Goal: Communication & Community: Ask a question

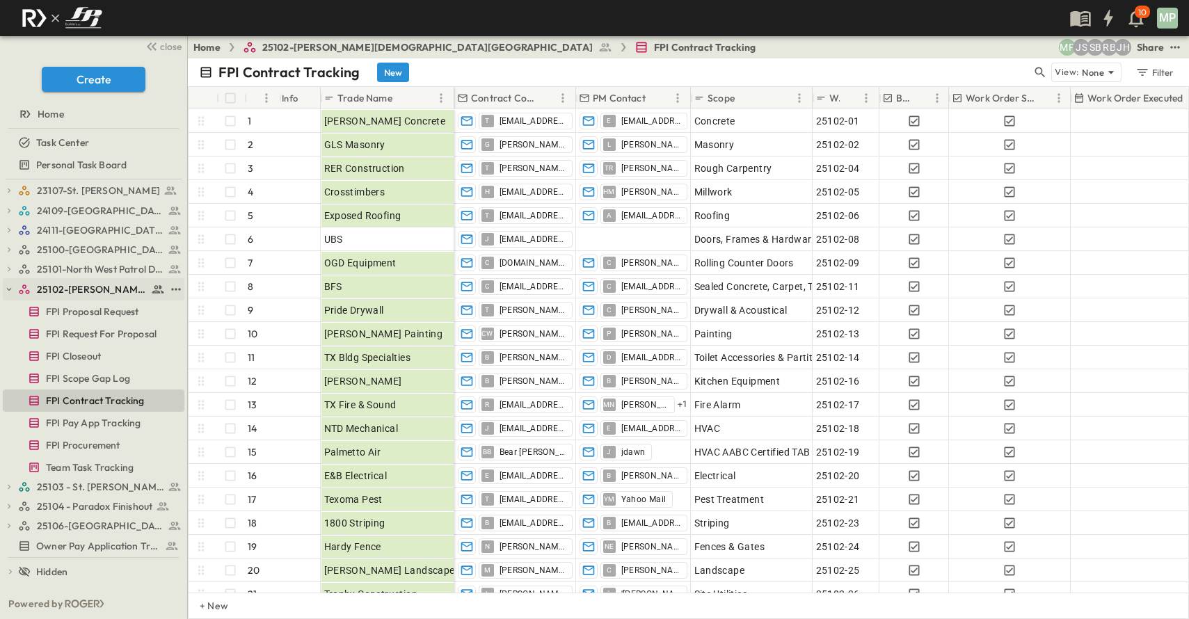
click at [6, 291] on icon "button" at bounding box center [9, 290] width 10 height 10
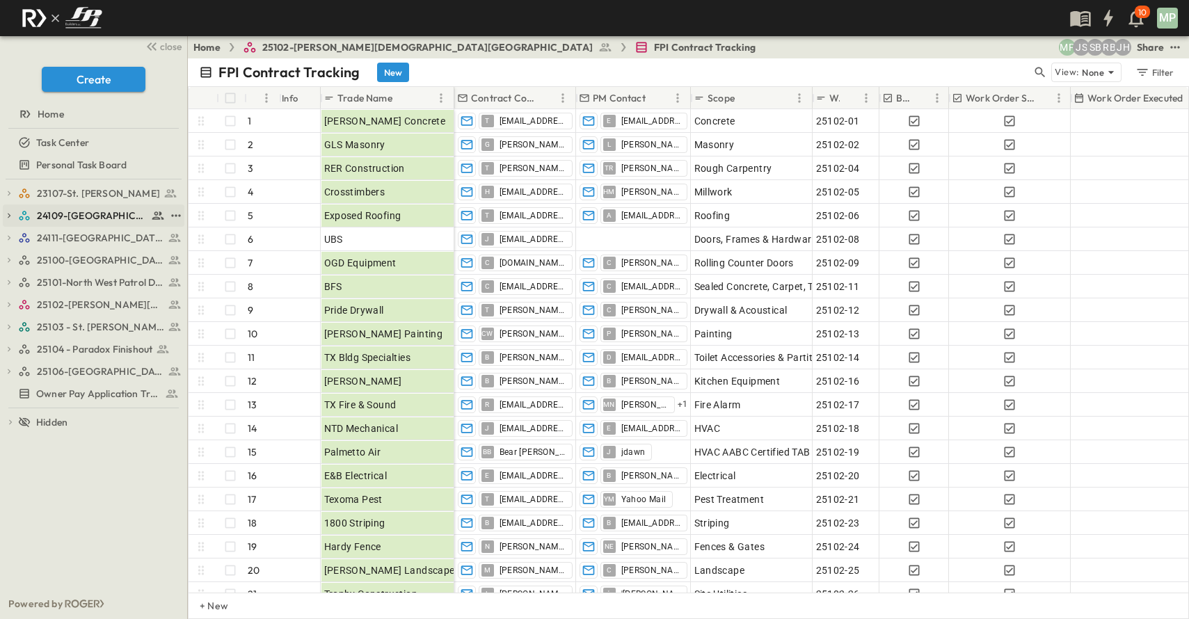
click at [12, 219] on icon "button" at bounding box center [9, 216] width 10 height 10
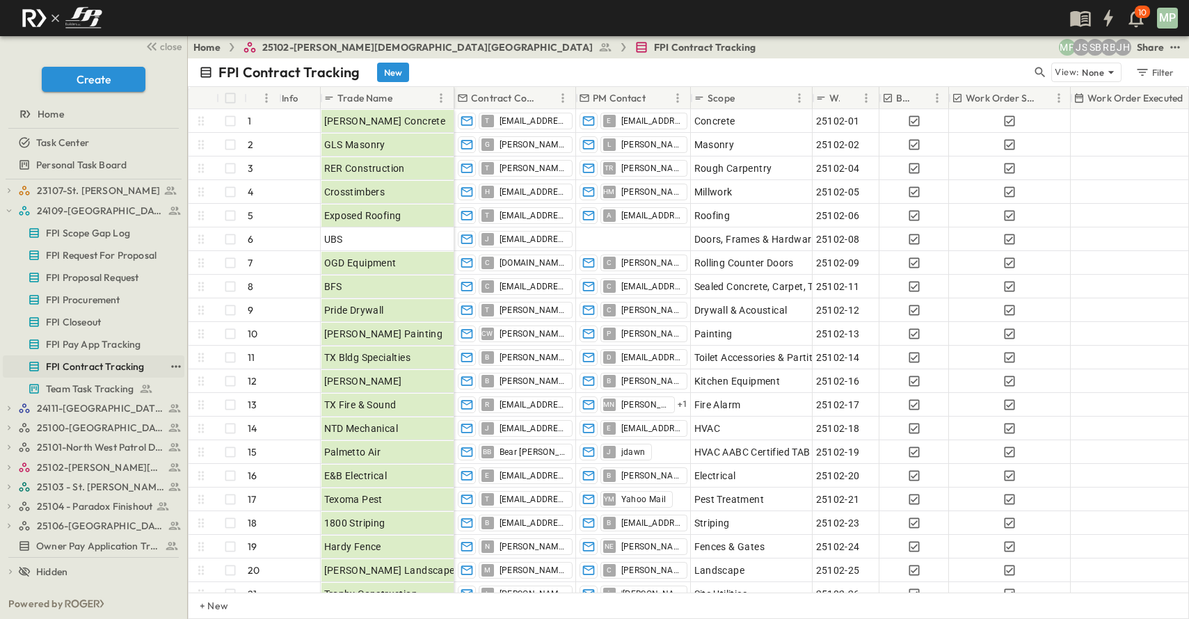
click at [73, 363] on span "FPI Contract Tracking" at bounding box center [95, 367] width 99 height 14
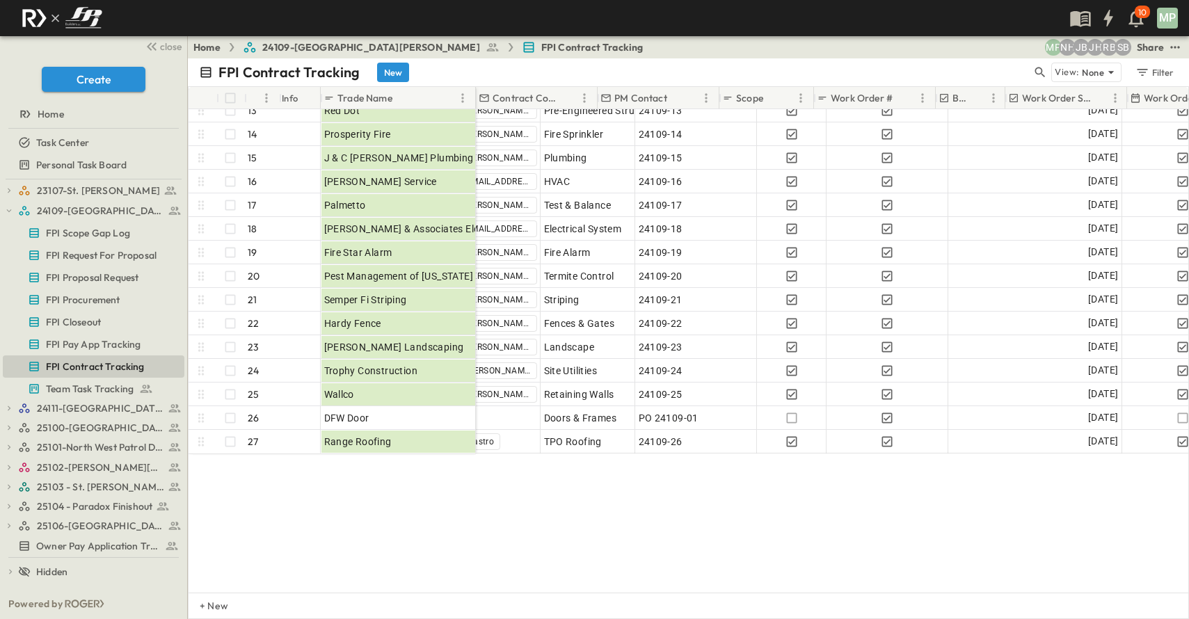
scroll to position [305, 0]
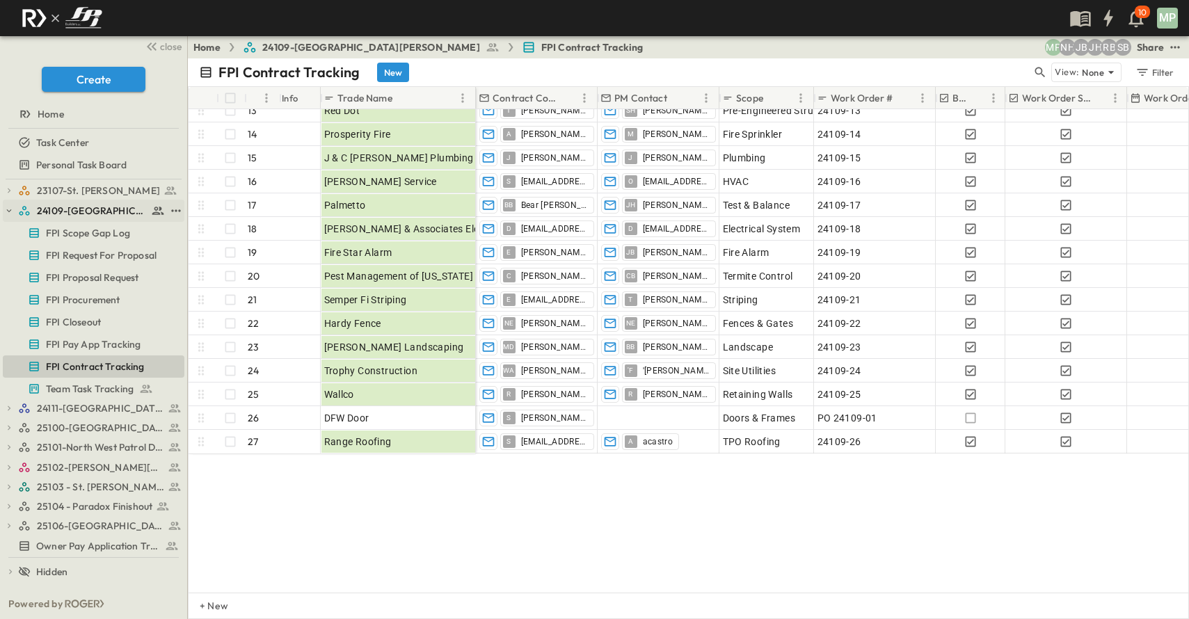
click at [10, 209] on icon "button" at bounding box center [9, 211] width 10 height 10
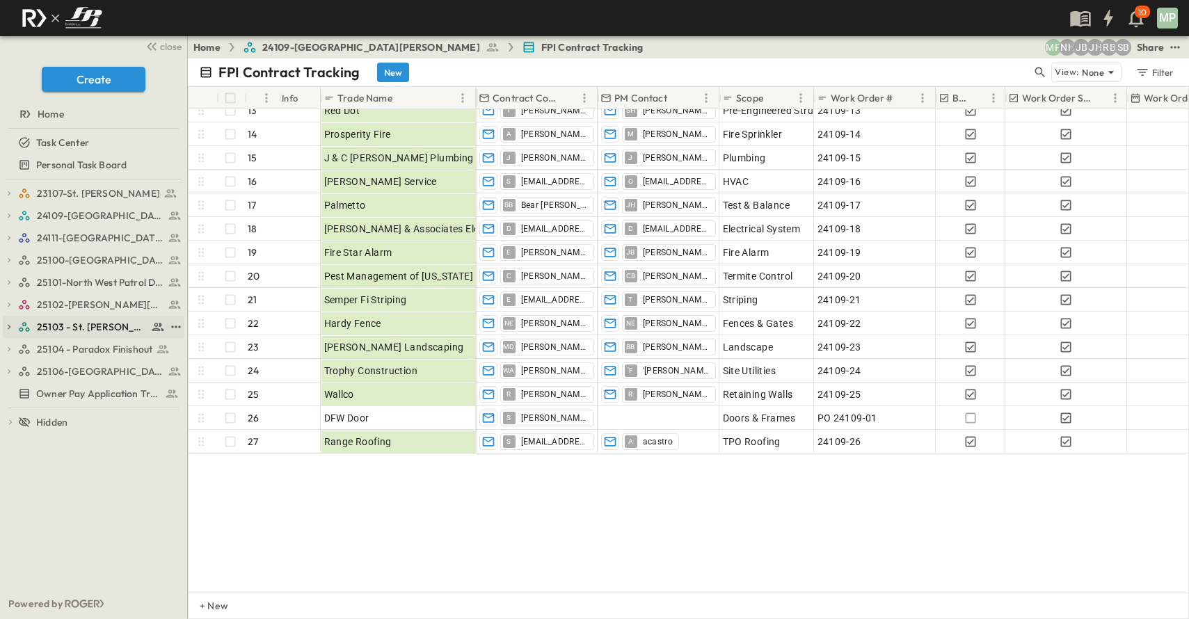
click at [8, 325] on icon "button" at bounding box center [9, 327] width 10 height 10
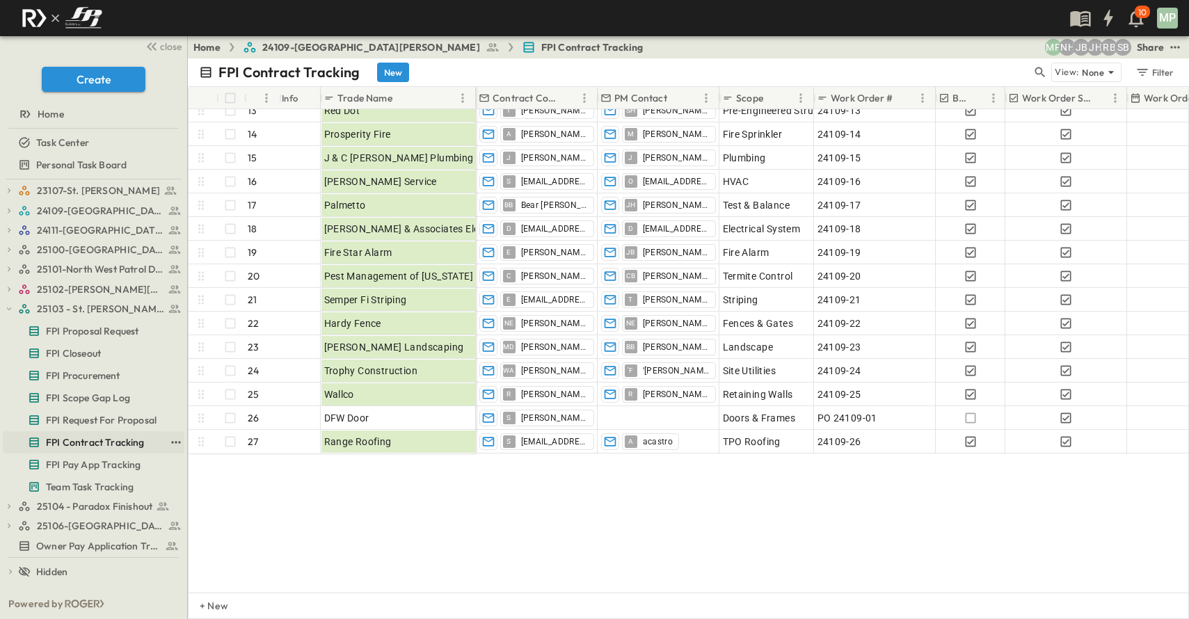
click at [66, 444] on span "FPI Contract Tracking" at bounding box center [95, 443] width 99 height 14
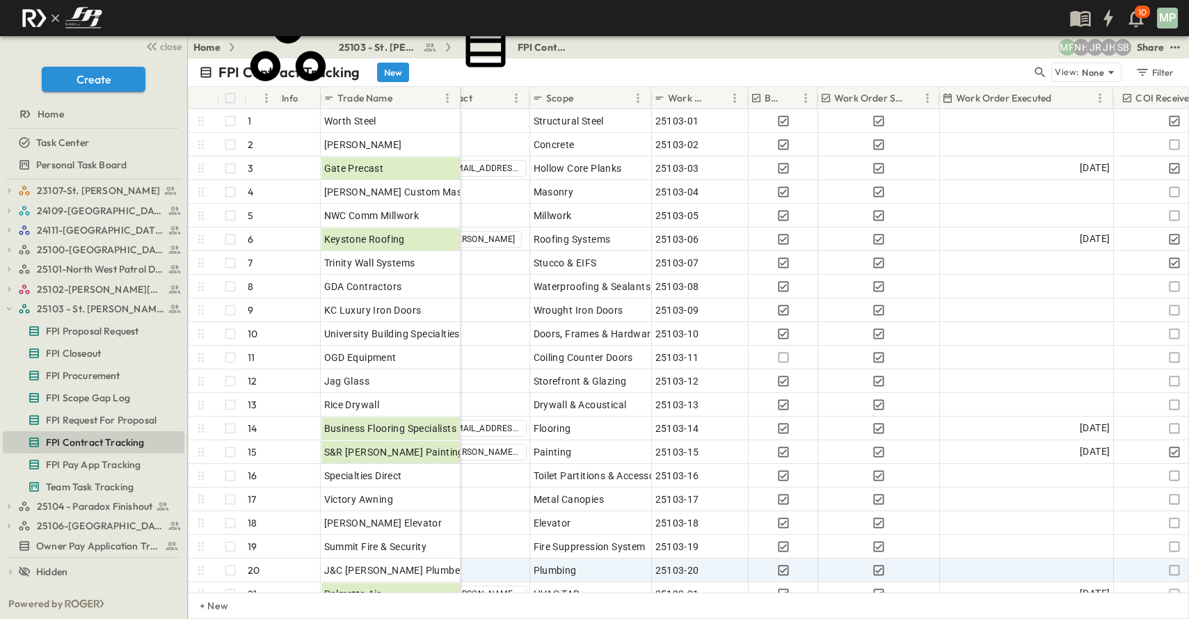
scroll to position [0, 180]
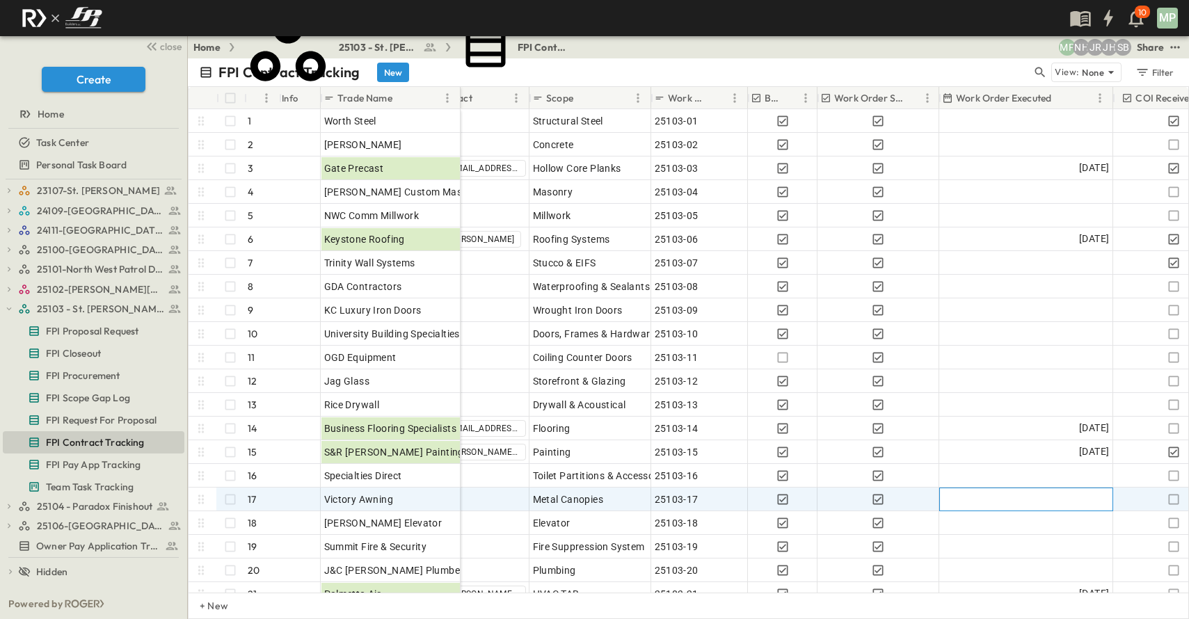
click at [1002, 501] on div at bounding box center [1026, 499] width 173 height 22
click at [1002, 501] on input "text" at bounding box center [988, 500] width 96 height 13
type input "**********"
click at [1051, 503] on icon "Tracking Date Menu" at bounding box center [1044, 500] width 14 height 14
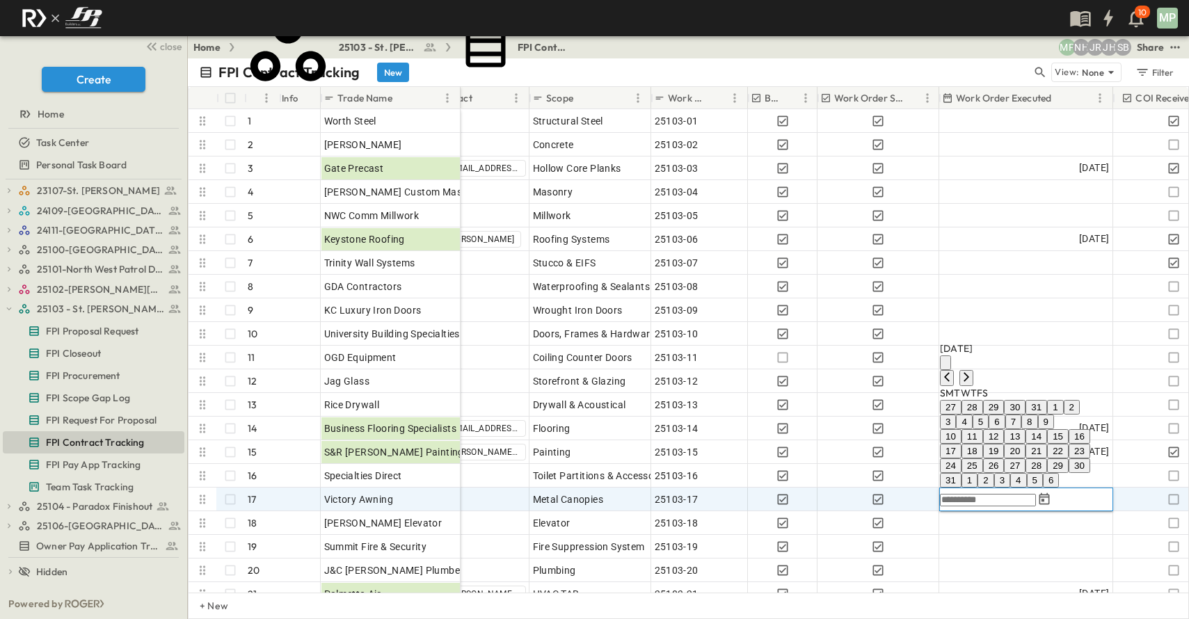
click at [1026, 429] on button "13" at bounding box center [1015, 436] width 22 height 15
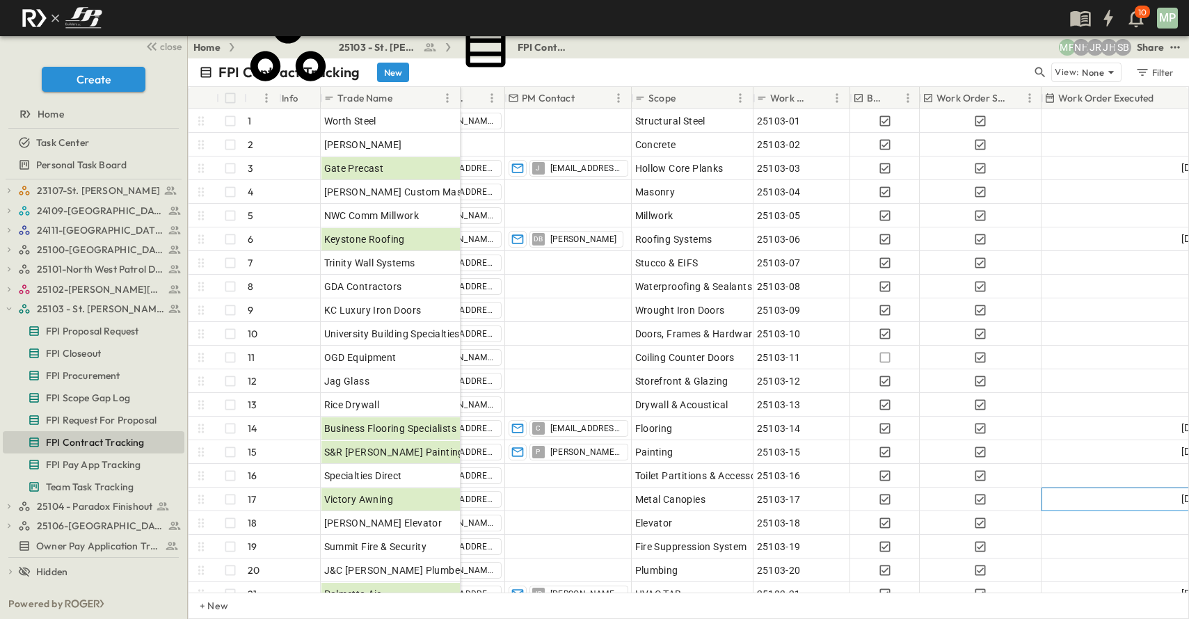
scroll to position [0, 0]
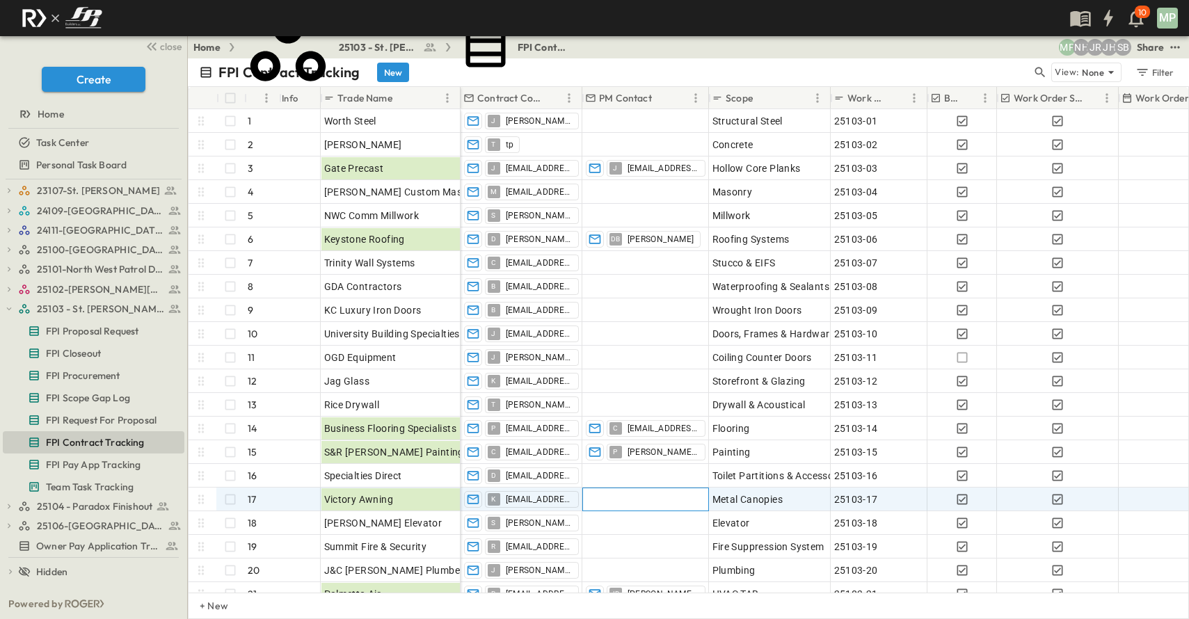
click at [621, 498] on div at bounding box center [645, 499] width 125 height 22
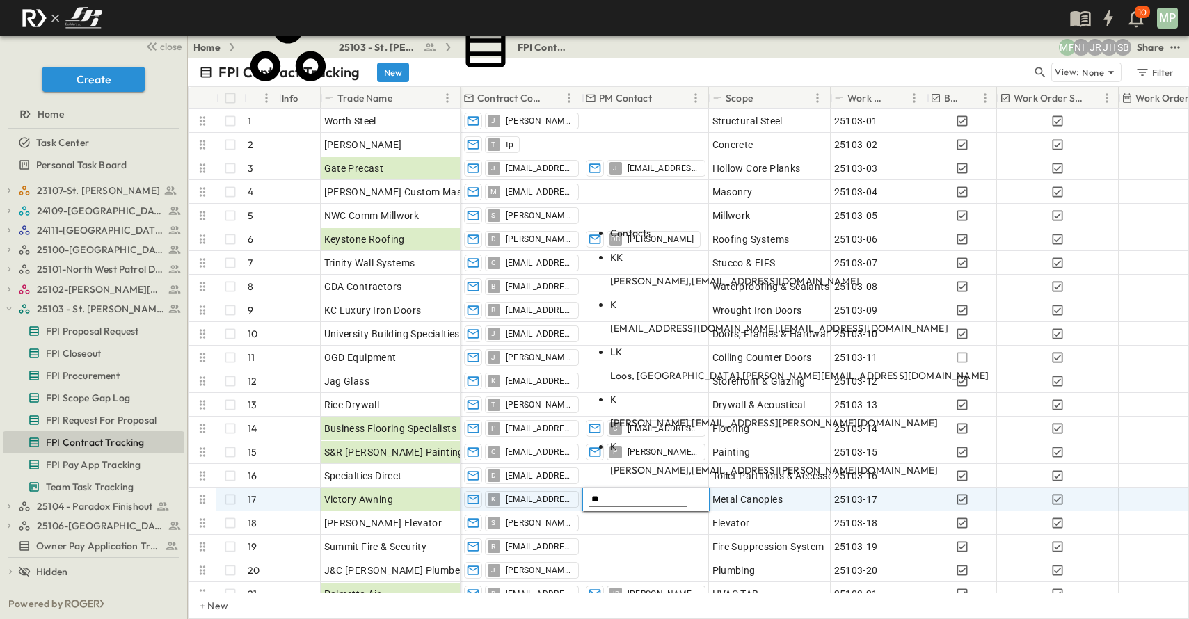
type input "**"
click at [709, 287] on span "[EMAIL_ADDRESS][DOMAIN_NAME]" at bounding box center [776, 281] width 168 height 13
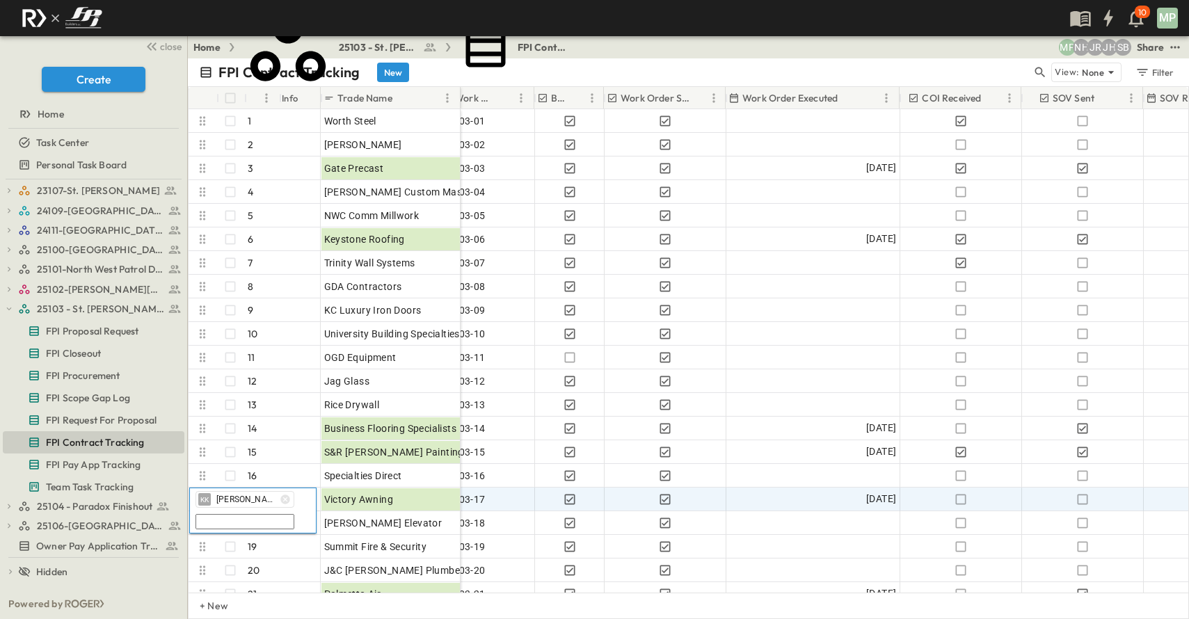
scroll to position [0, 426]
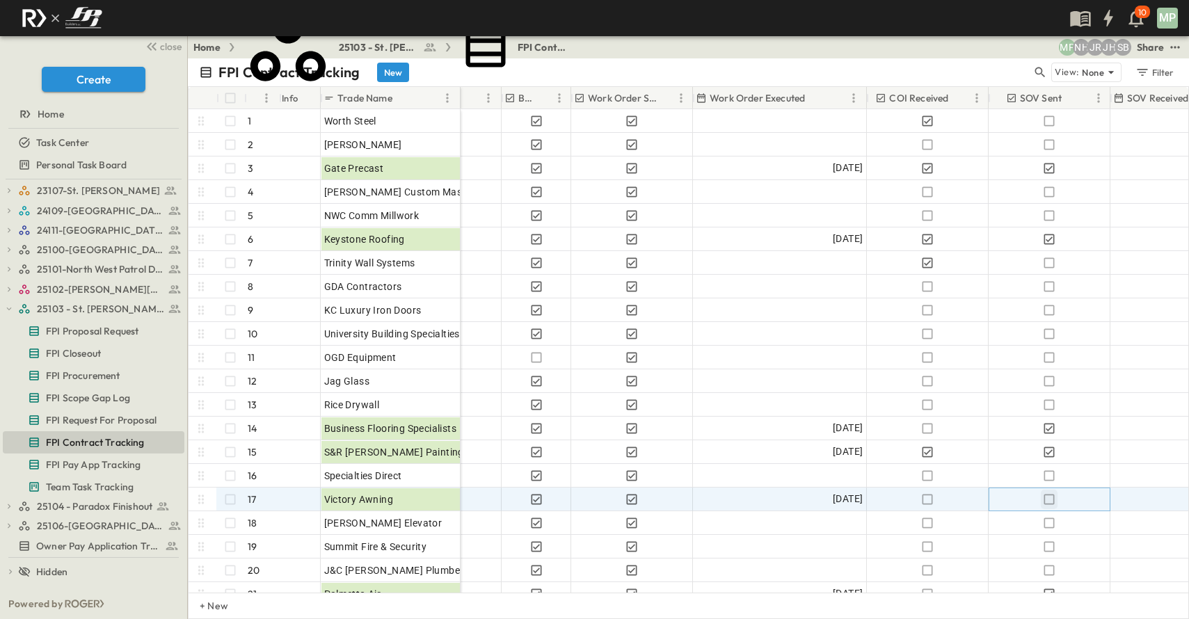
click at [1049, 497] on icon "button" at bounding box center [1049, 500] width 14 height 14
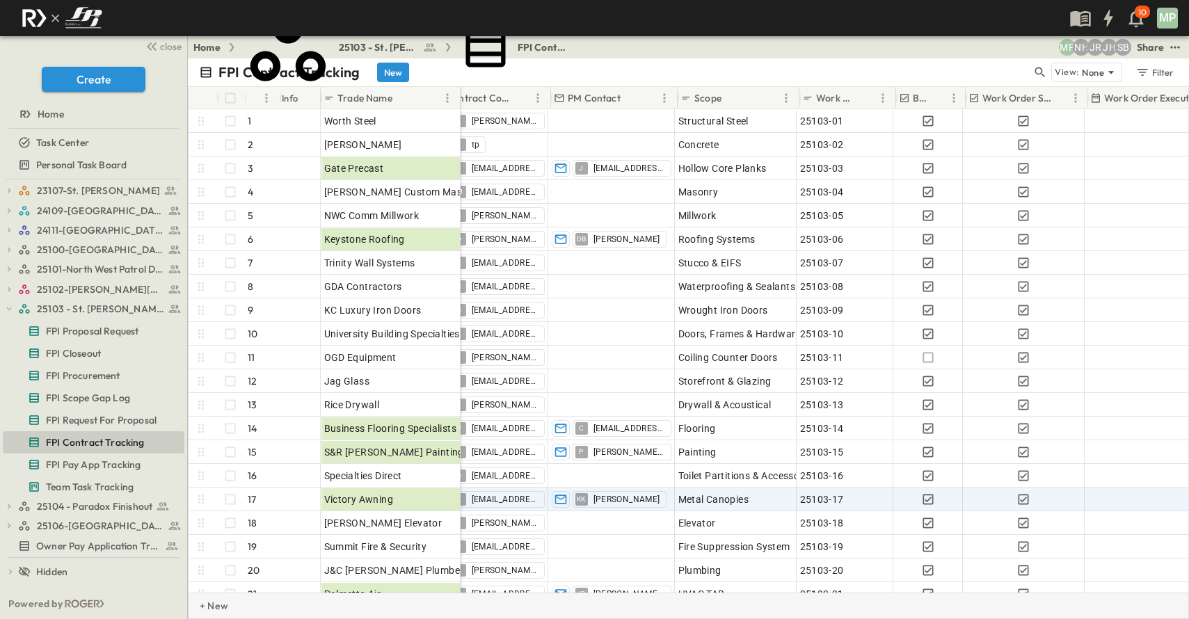
scroll to position [0, 31]
